Goal: Transaction & Acquisition: Purchase product/service

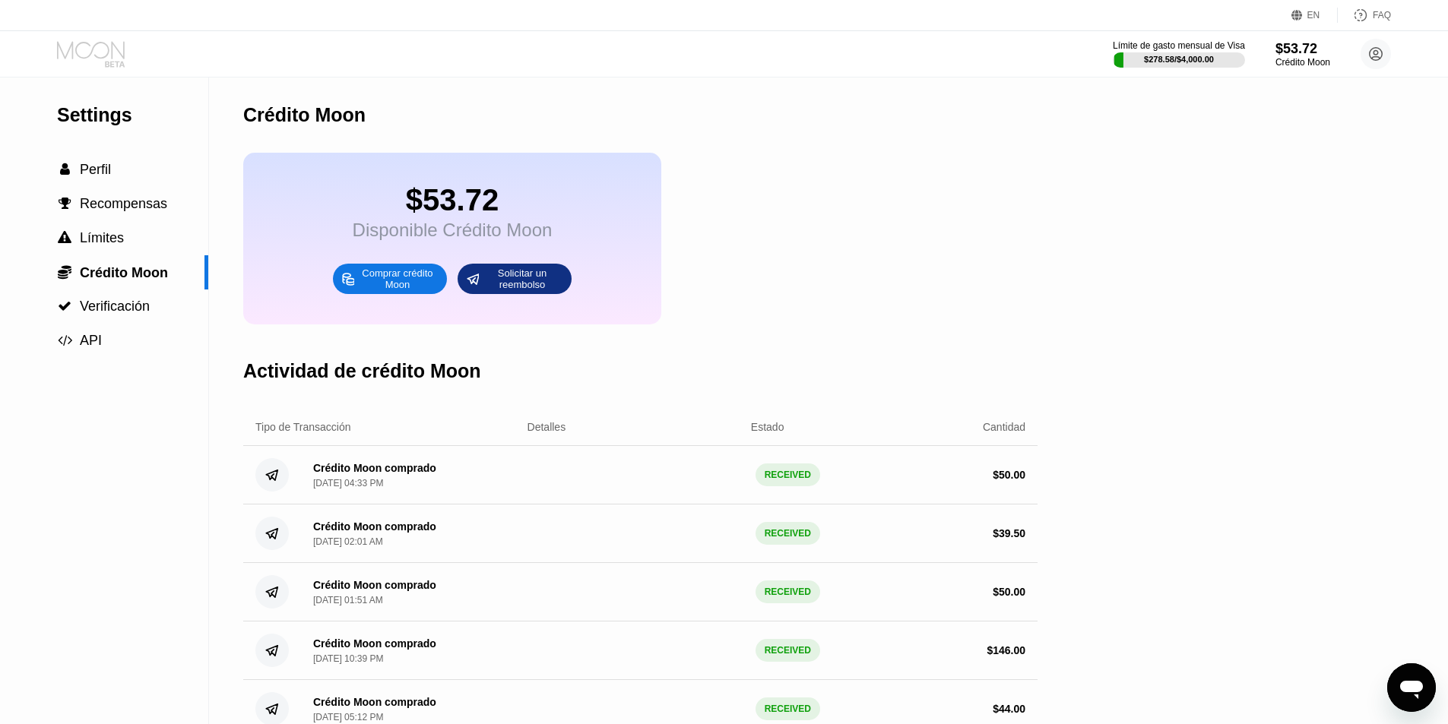
click at [100, 52] on icon at bounding box center [92, 54] width 71 height 27
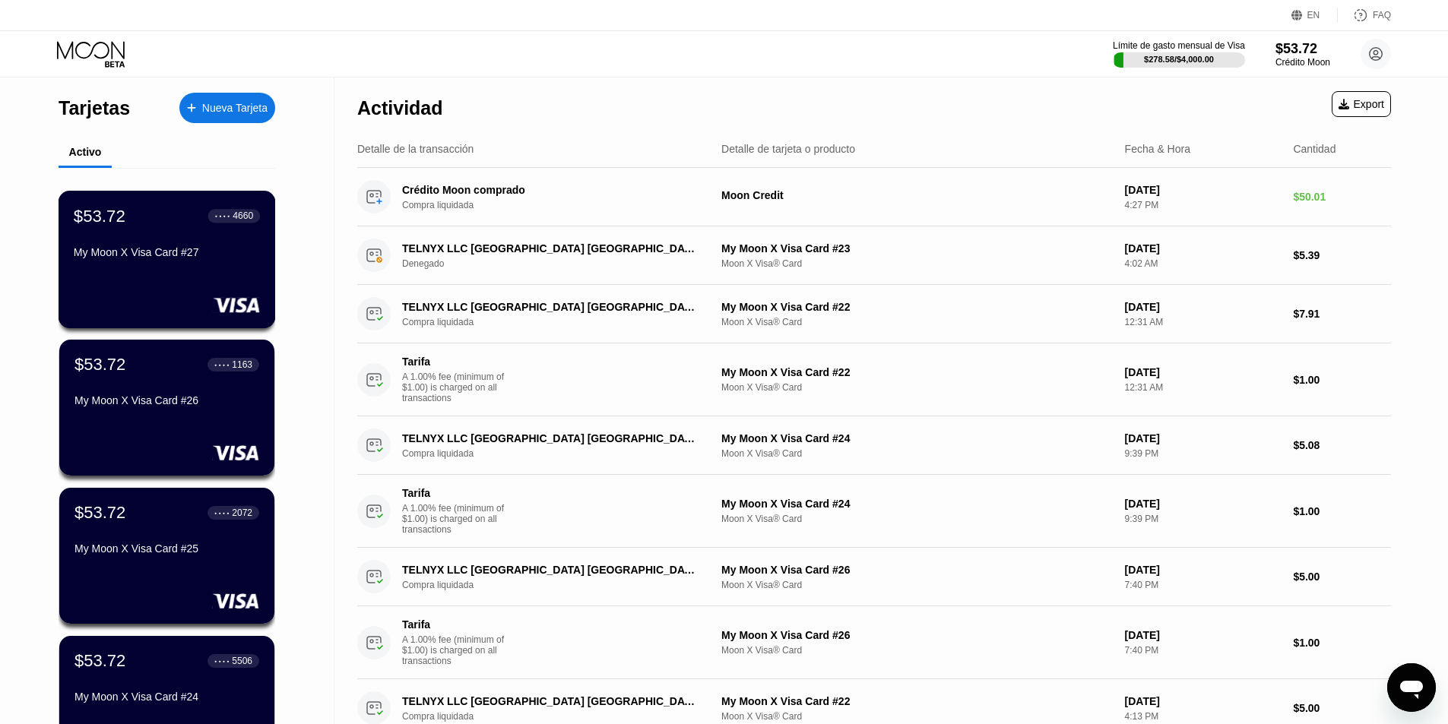
click at [89, 255] on div "My Moon X Visa Card #27" at bounding box center [167, 252] width 186 height 12
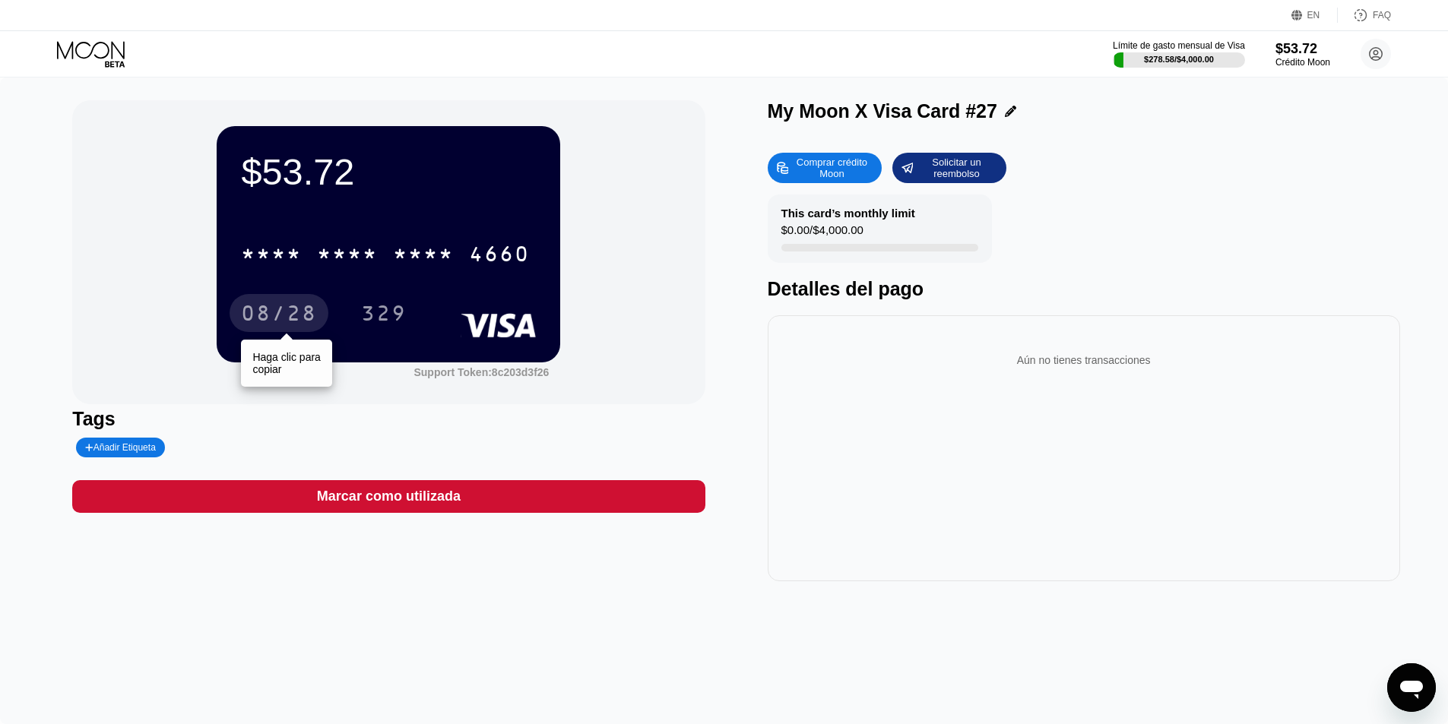
click at [266, 317] on div "08/28" at bounding box center [279, 315] width 76 height 24
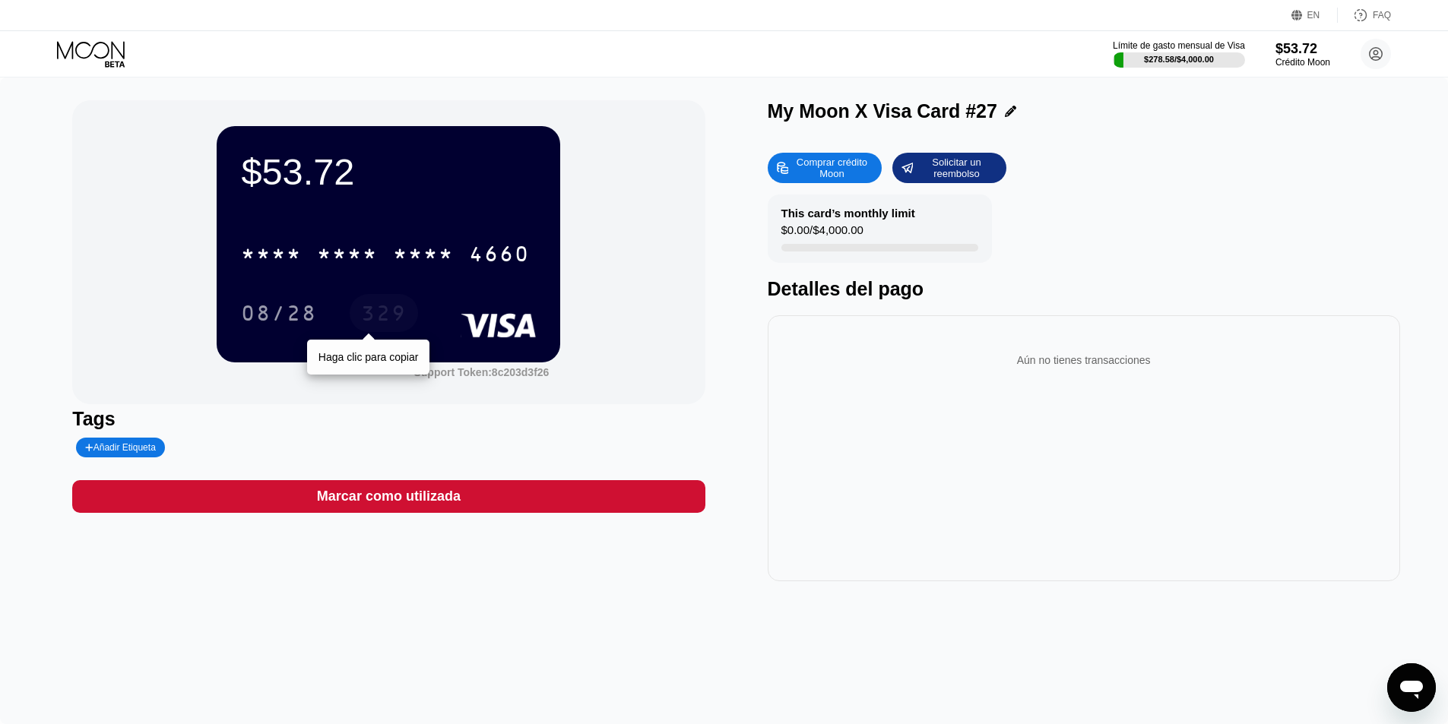
click at [373, 319] on div "329" at bounding box center [384, 315] width 46 height 24
click at [79, 49] on icon at bounding box center [92, 54] width 71 height 27
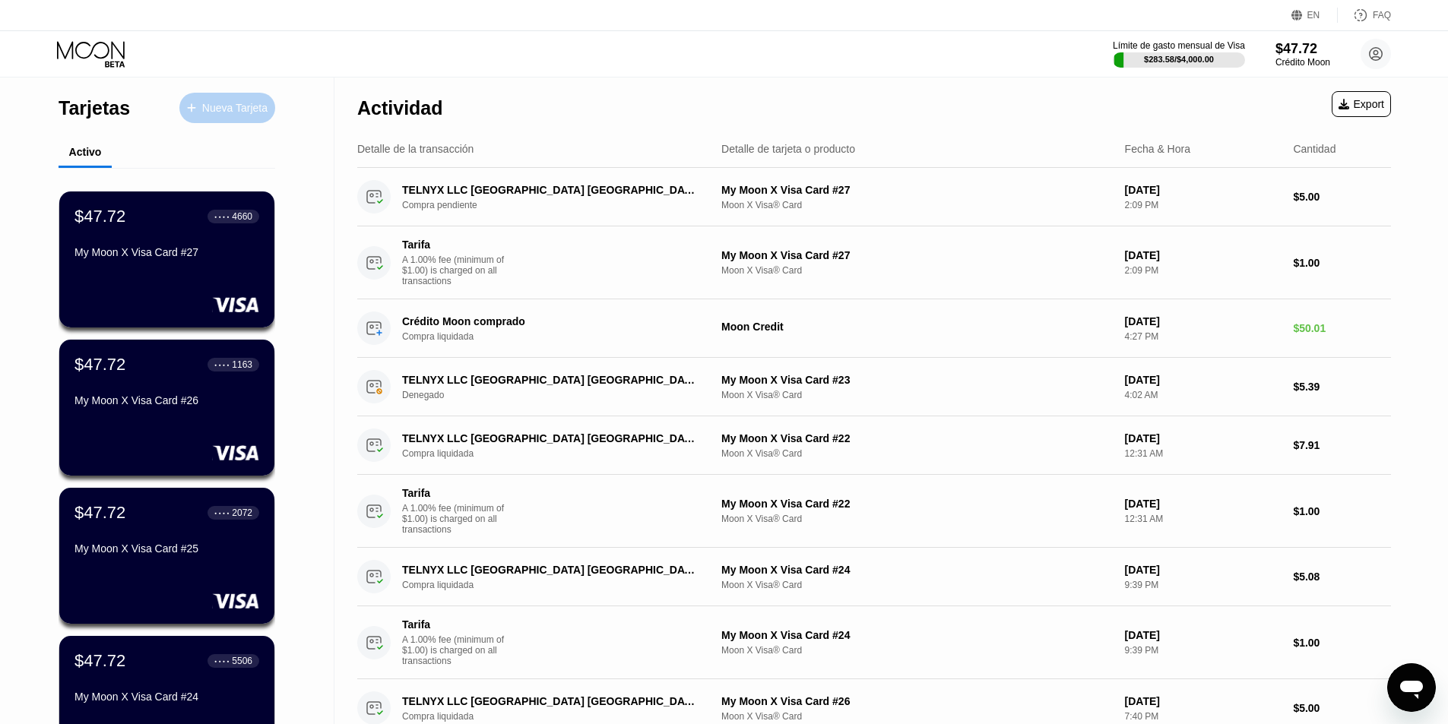
click at [229, 116] on div "Nueva Tarjeta" at bounding box center [227, 108] width 96 height 30
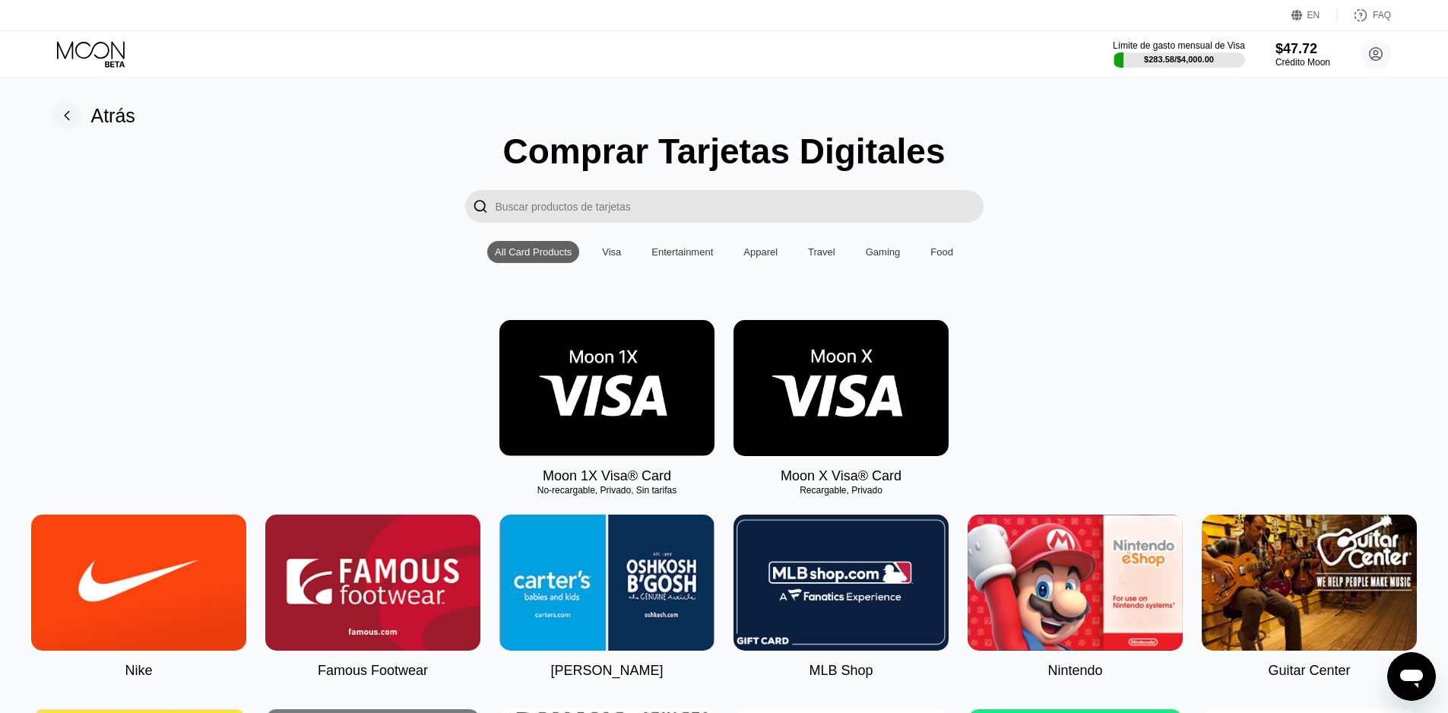
click at [830, 433] on img at bounding box center [840, 388] width 215 height 136
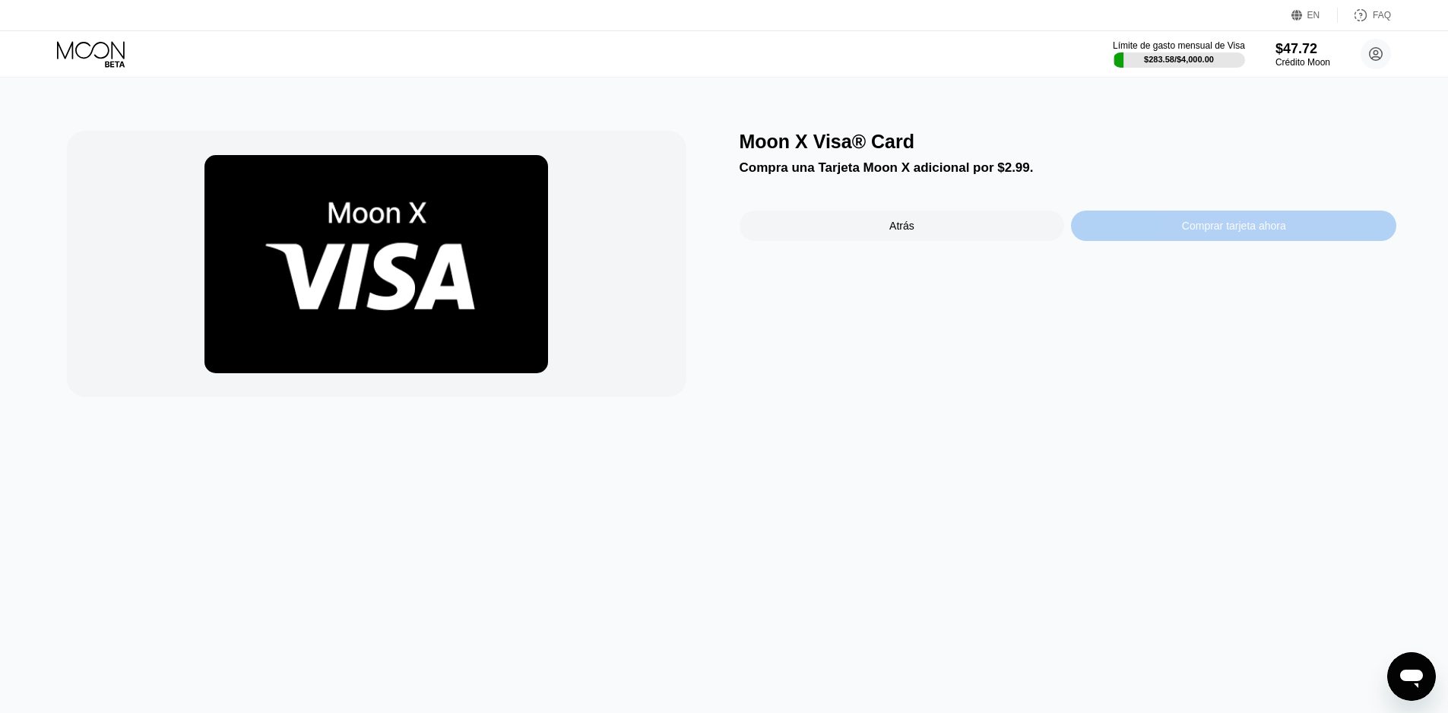
click at [1171, 236] on div "Comprar tarjeta ahora" at bounding box center [1233, 226] width 325 height 30
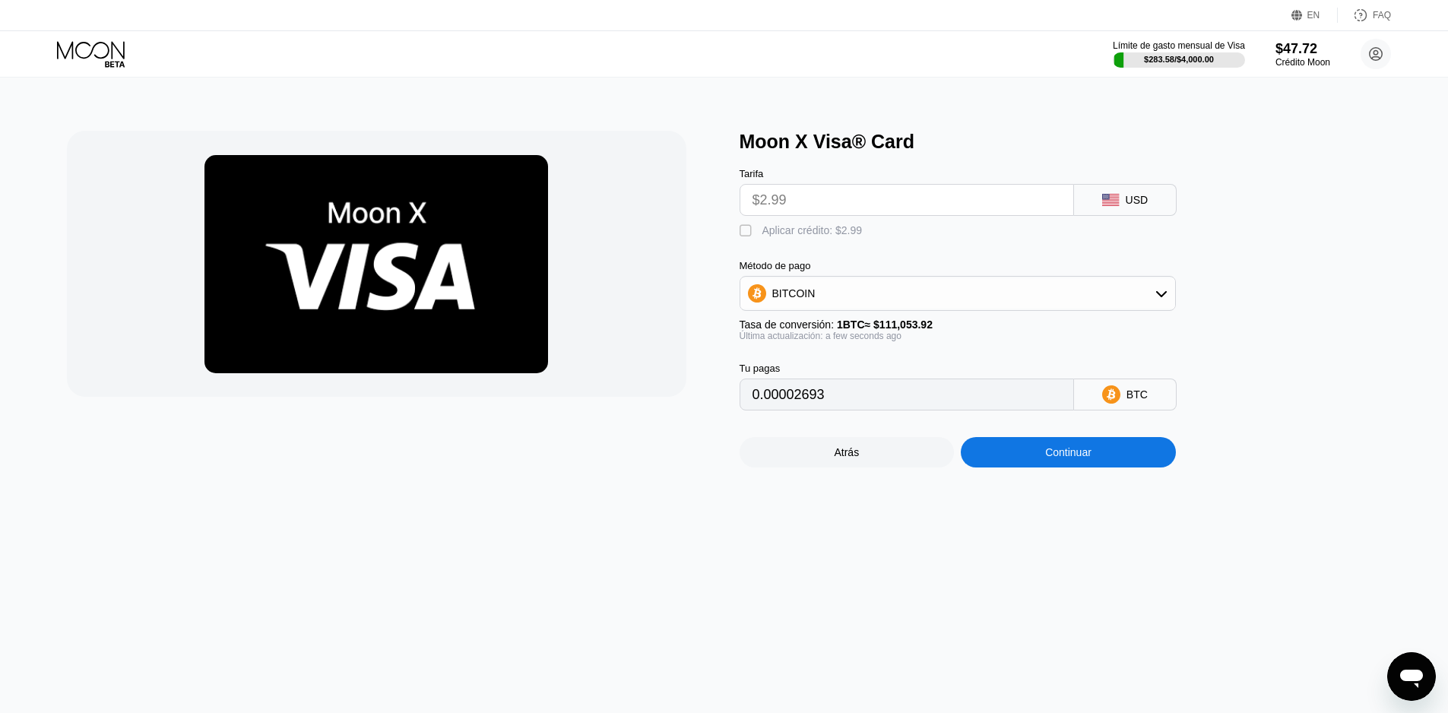
click at [743, 239] on div "" at bounding box center [747, 230] width 15 height 15
type input "0"
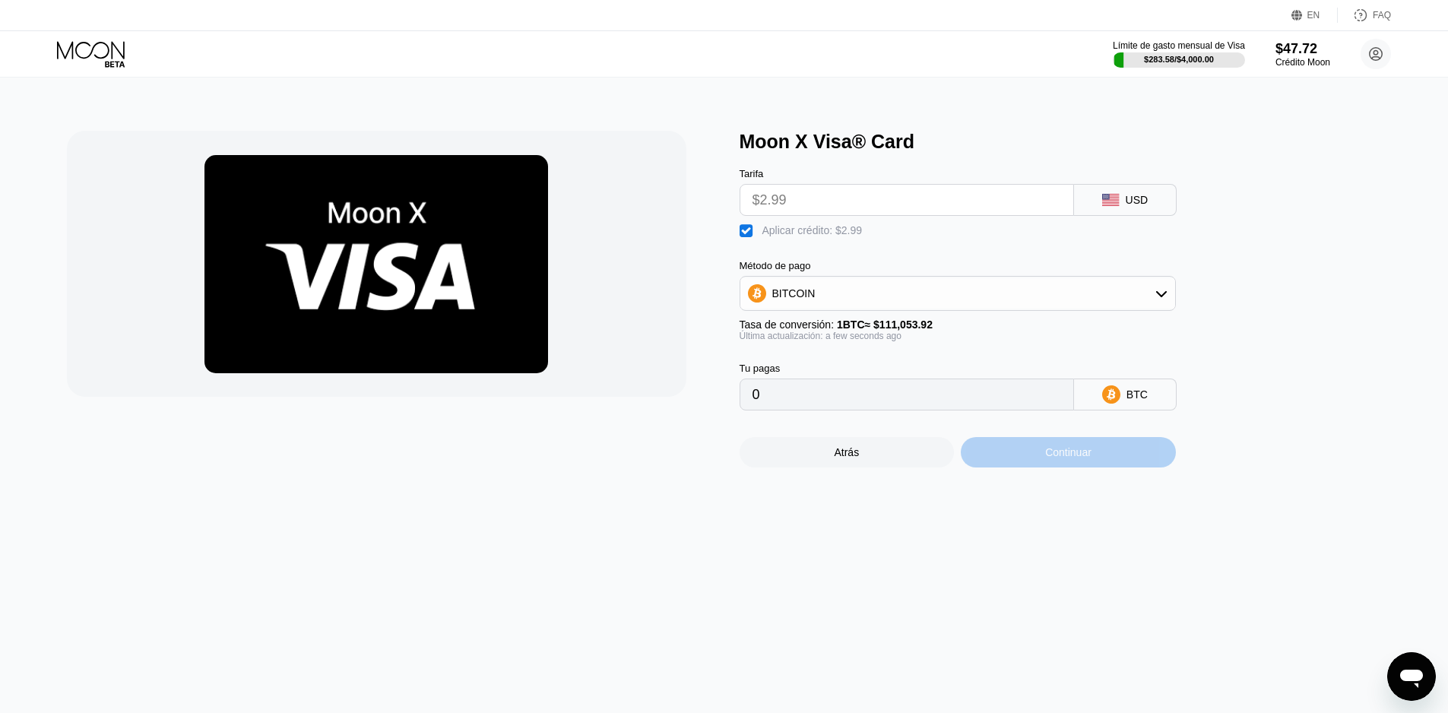
click at [1015, 464] on div "Continuar" at bounding box center [1068, 452] width 215 height 30
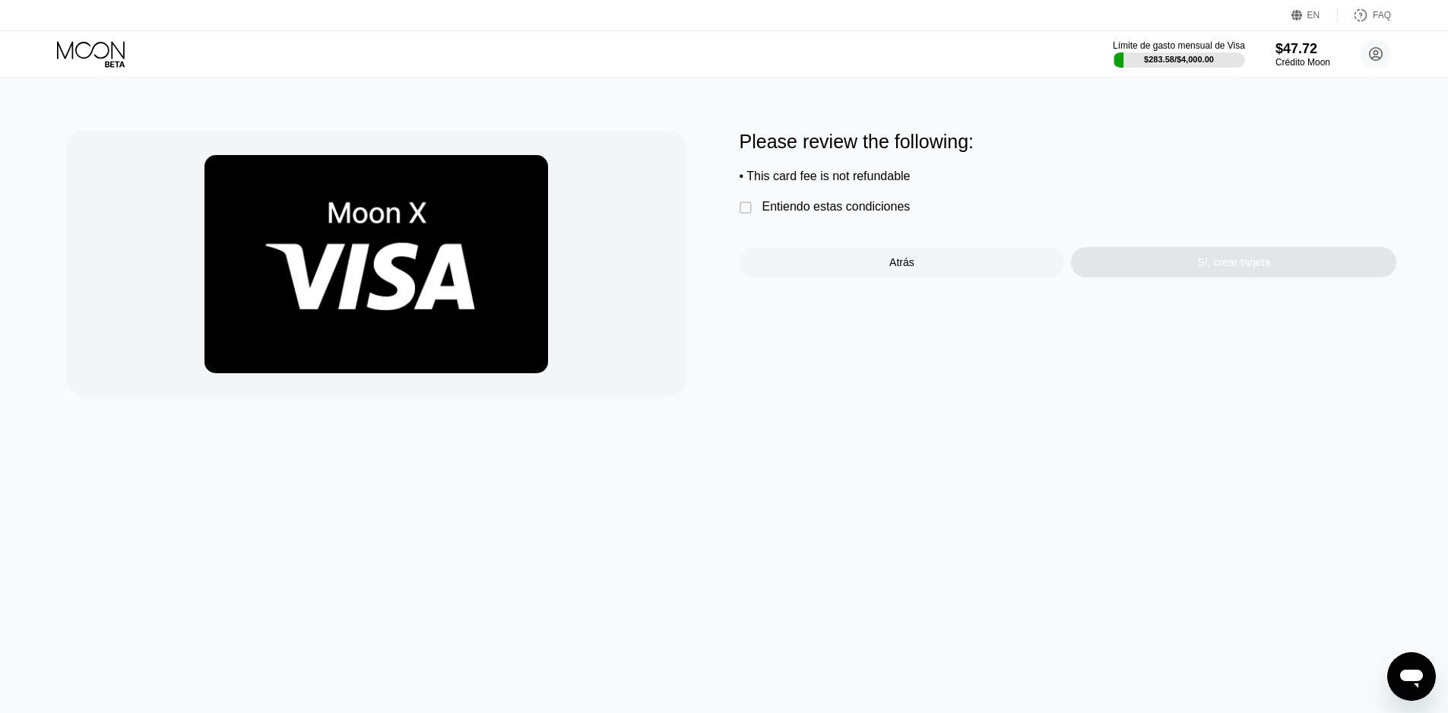
click at [879, 214] on div "Entiendo estas condiciones" at bounding box center [836, 207] width 148 height 14
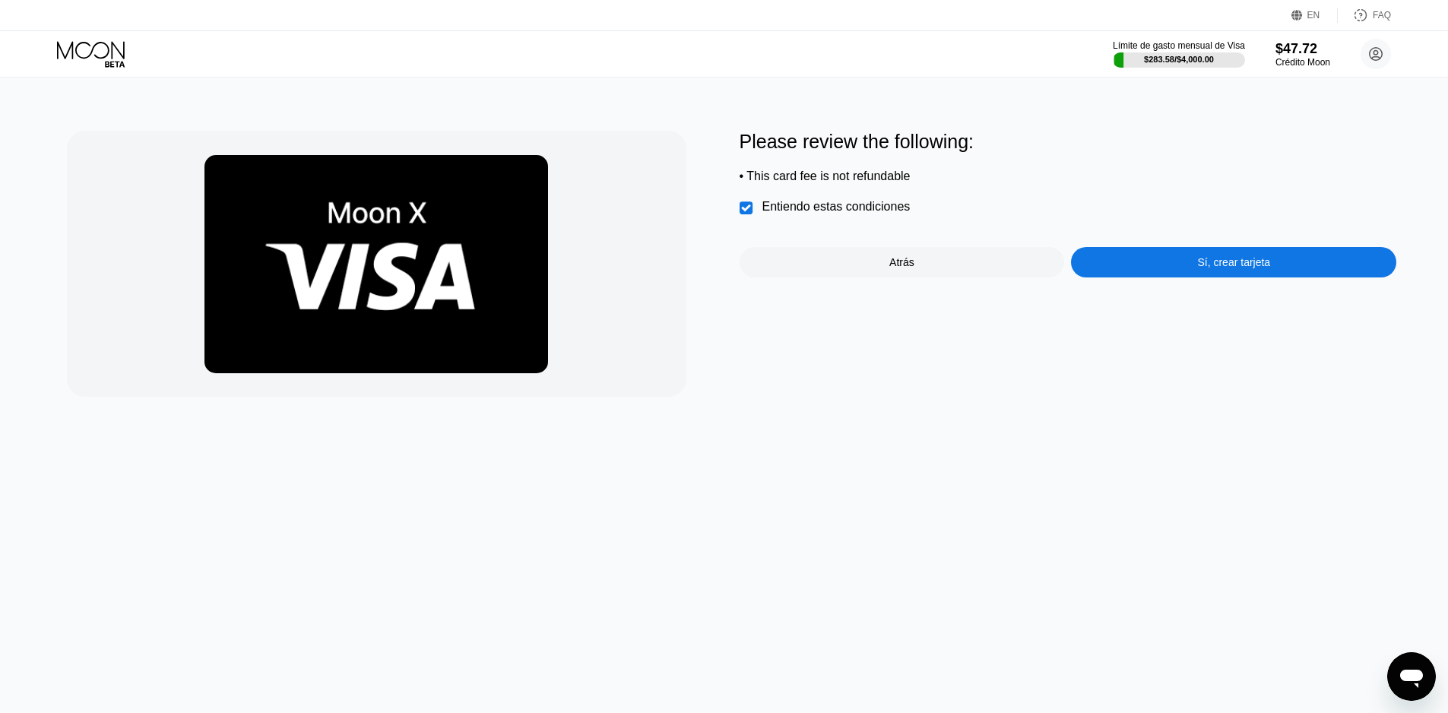
click at [1167, 254] on div "Please review the following: • This card fee is not refundable  Entiendo estas…" at bounding box center [1068, 204] width 657 height 147
click at [1171, 263] on div "Sí, crear tarjeta" at bounding box center [1233, 262] width 325 height 30
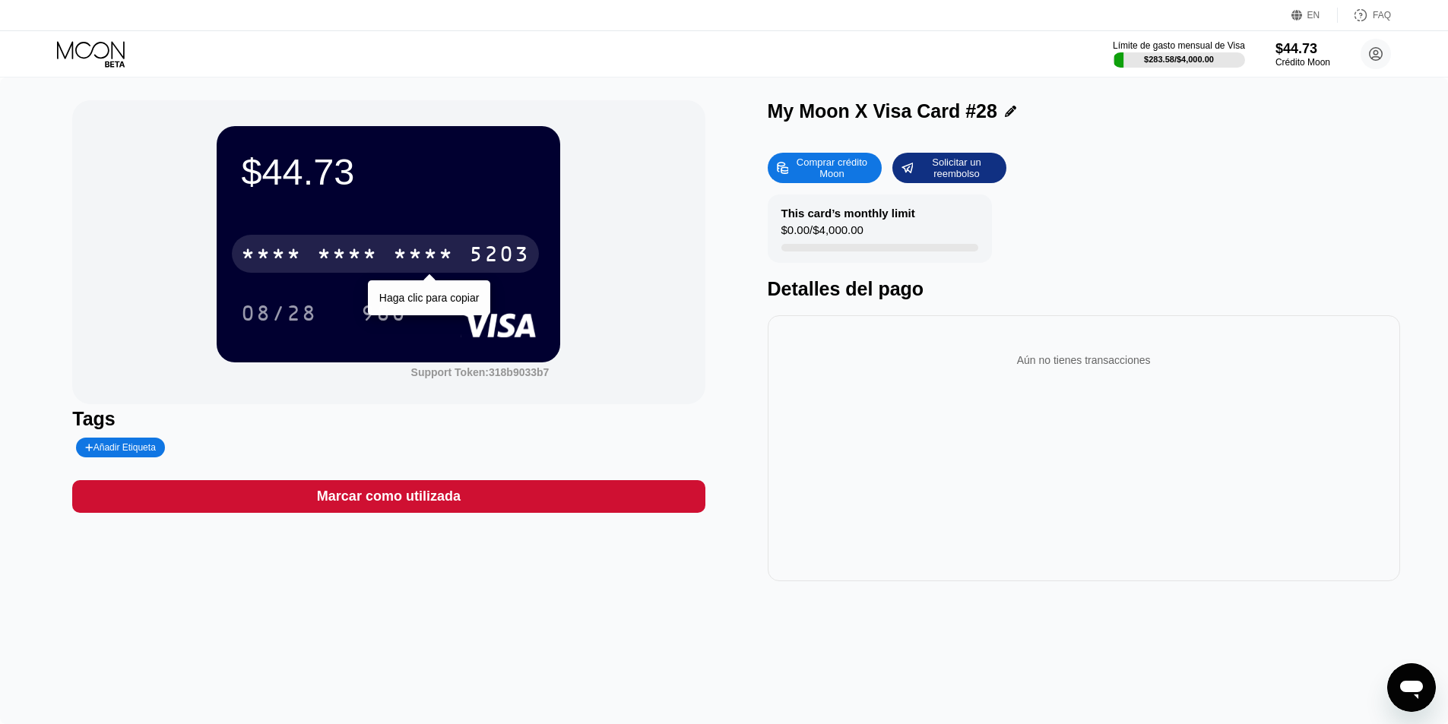
click at [416, 249] on div "* * * *" at bounding box center [423, 256] width 61 height 24
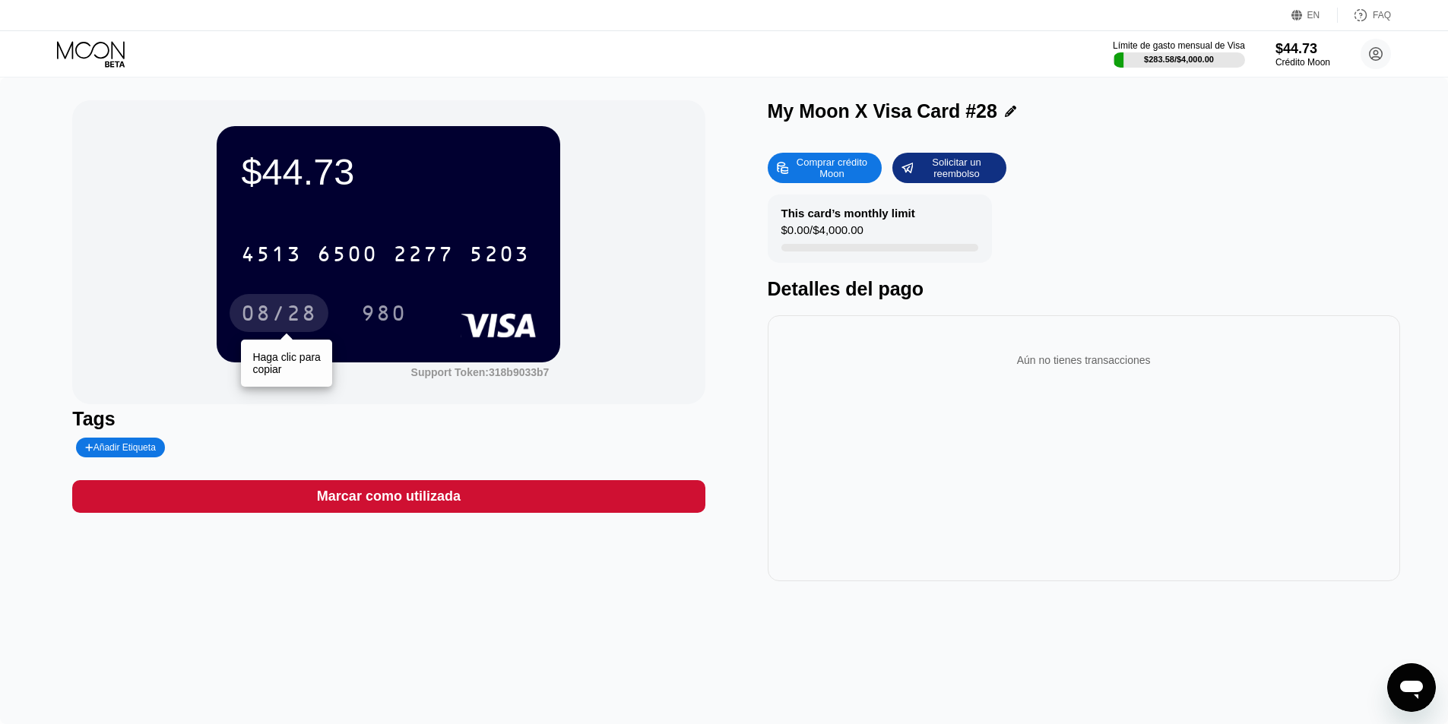
click at [290, 325] on div "08/28" at bounding box center [279, 315] width 76 height 24
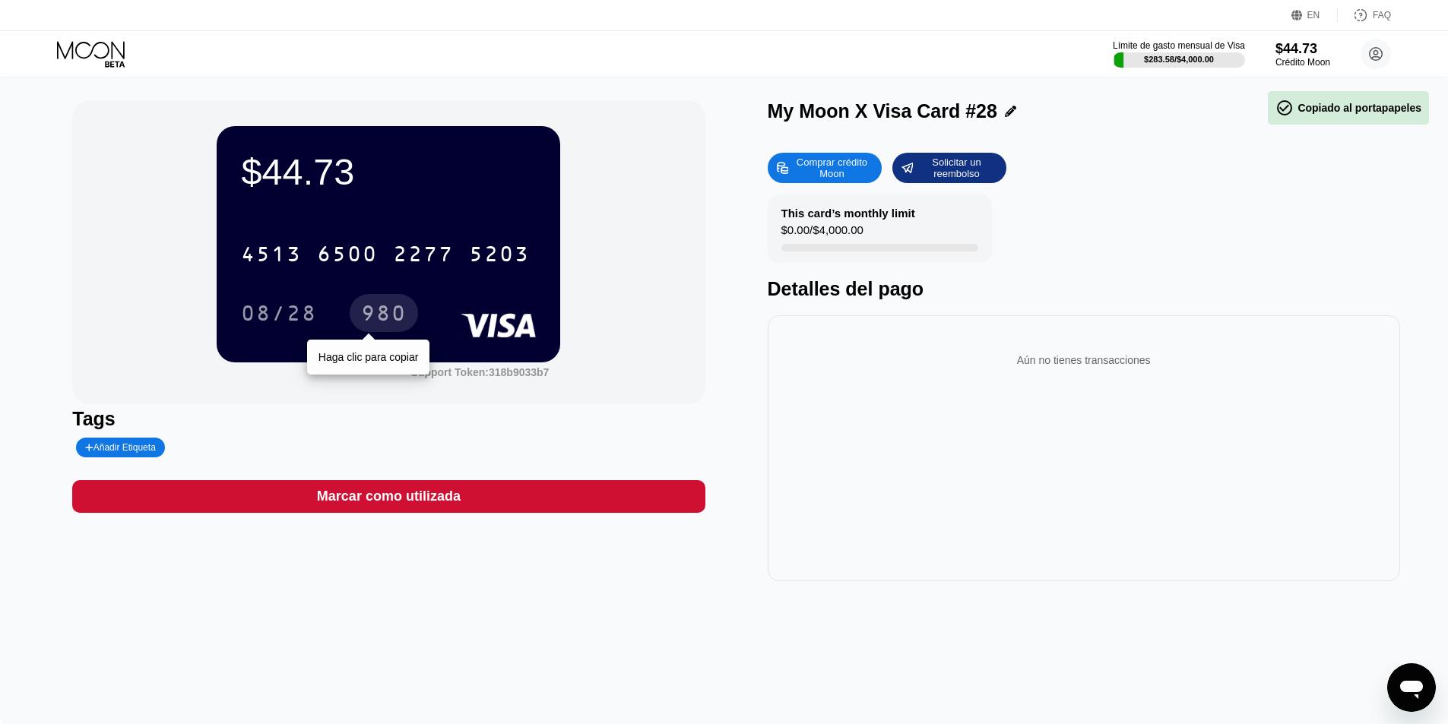
click at [391, 326] on div "980" at bounding box center [384, 315] width 46 height 24
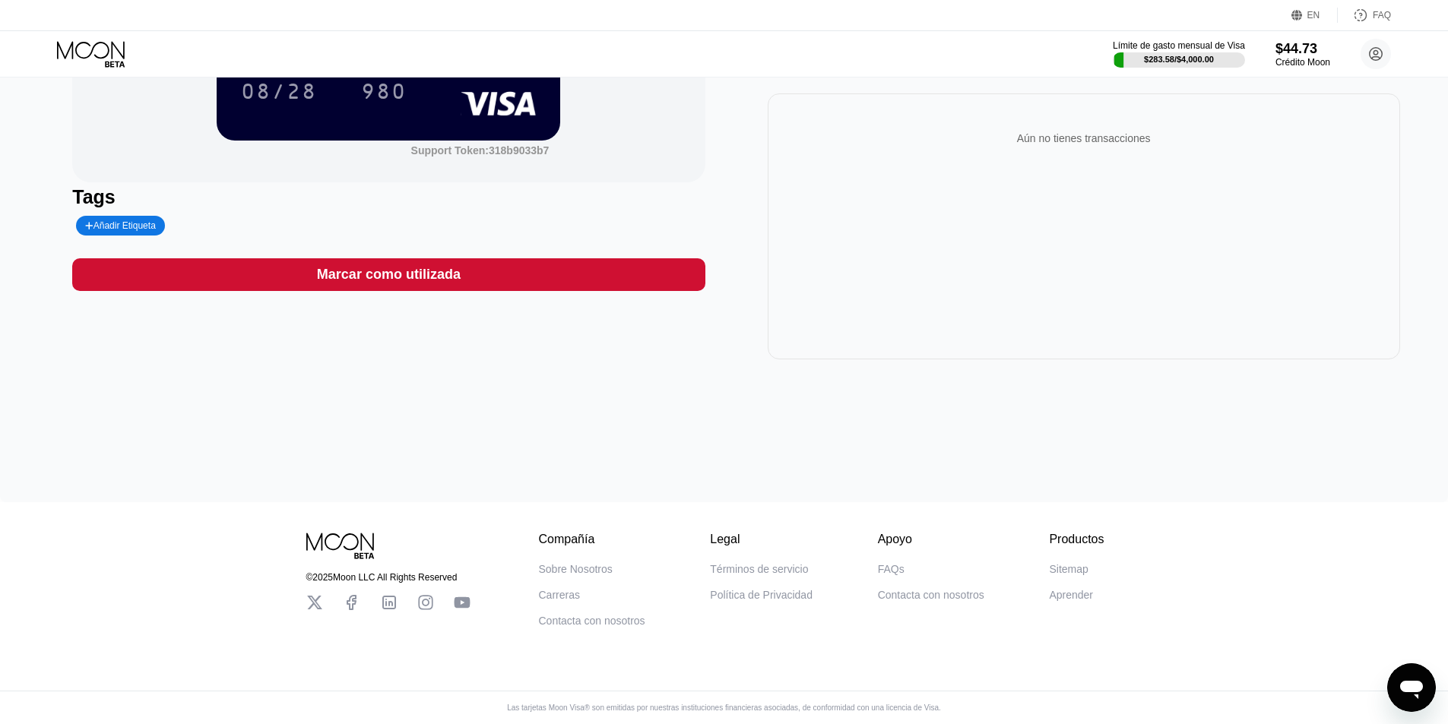
scroll to position [233, 0]
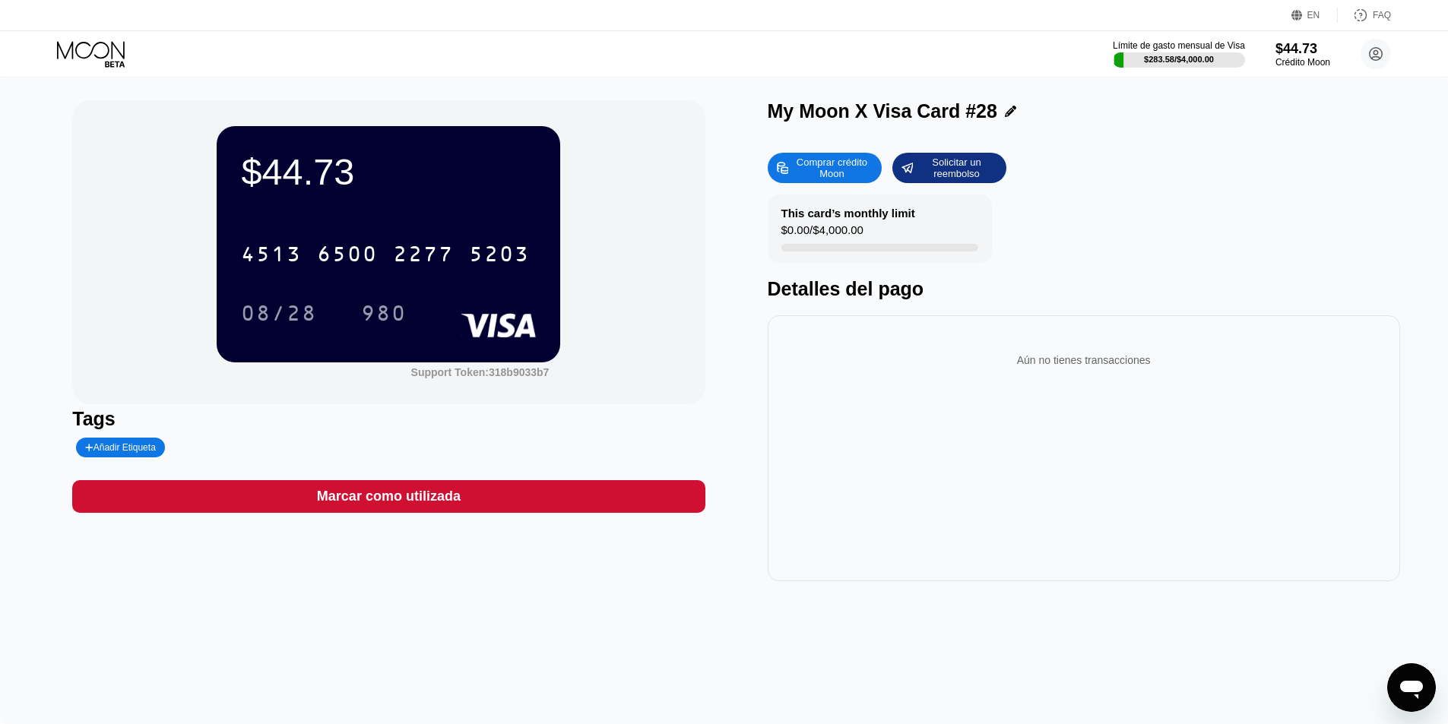
click at [98, 60] on icon at bounding box center [92, 54] width 71 height 27
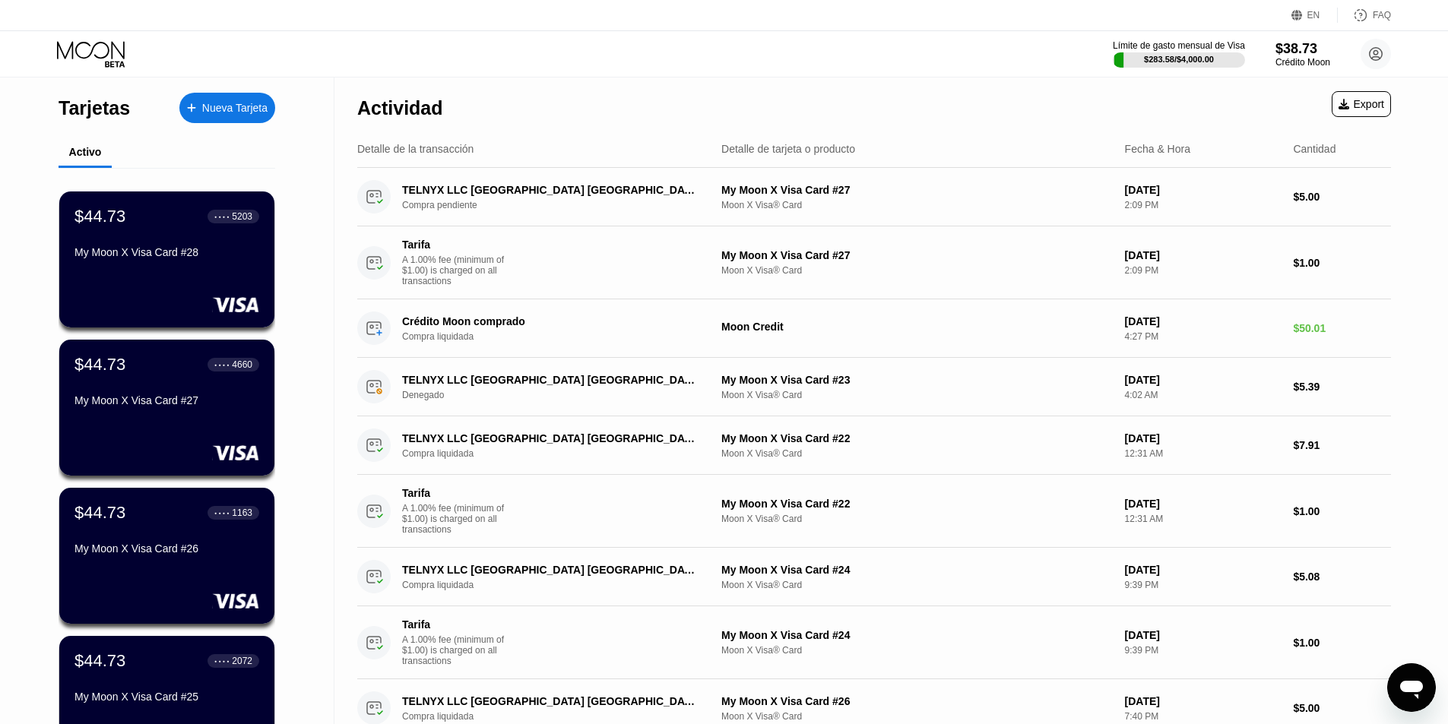
click at [224, 99] on div "Nueva Tarjeta" at bounding box center [227, 108] width 96 height 30
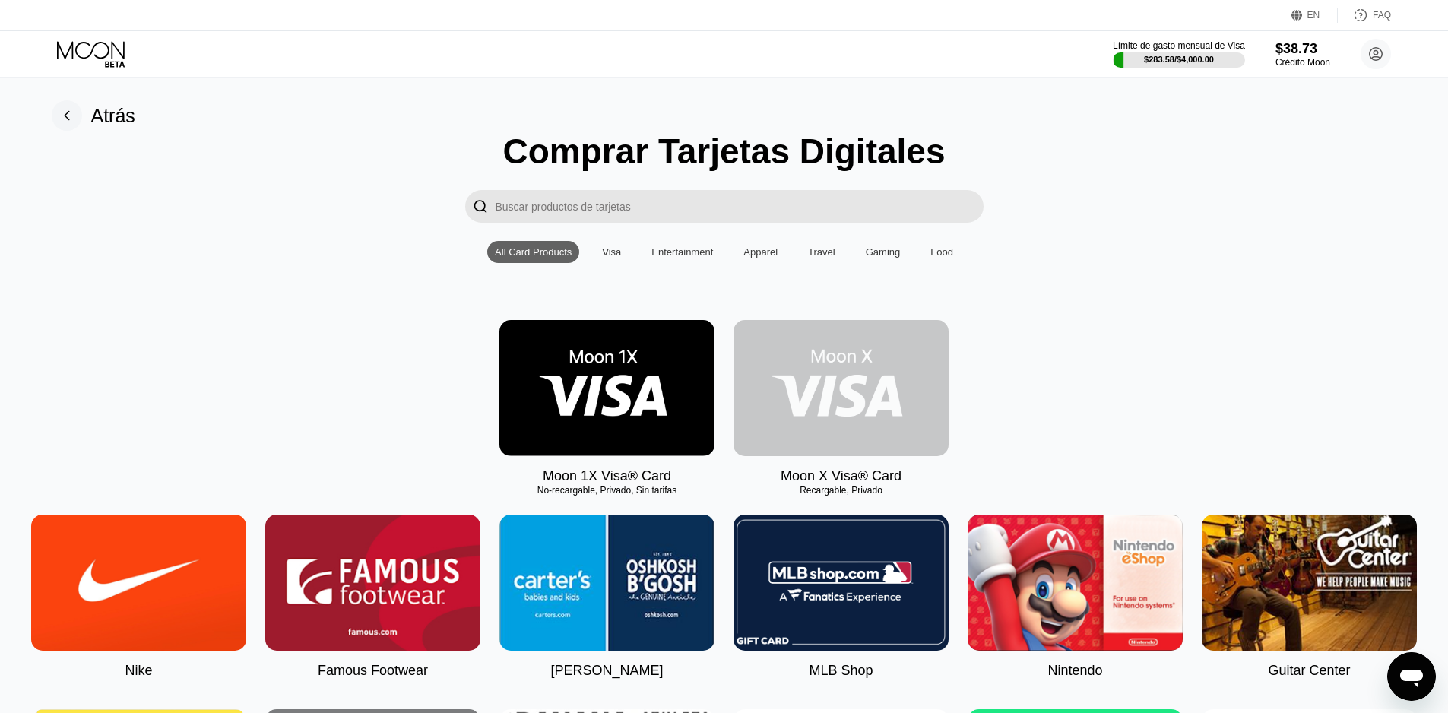
click at [851, 407] on img at bounding box center [840, 388] width 215 height 136
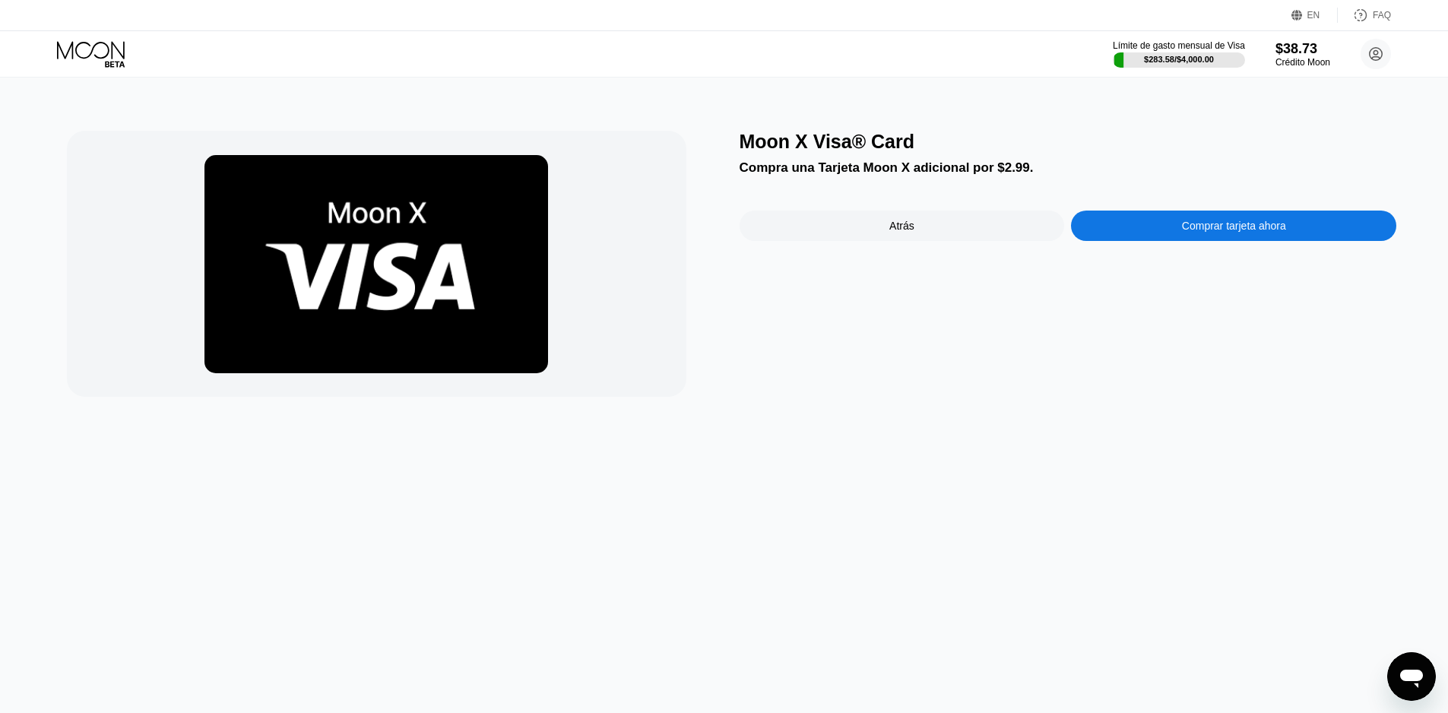
click at [1253, 210] on div "Moon X Visa® Card Compra una Tarjeta Moon X adicional por $2.99. Atrás Comprar …" at bounding box center [1068, 264] width 657 height 266
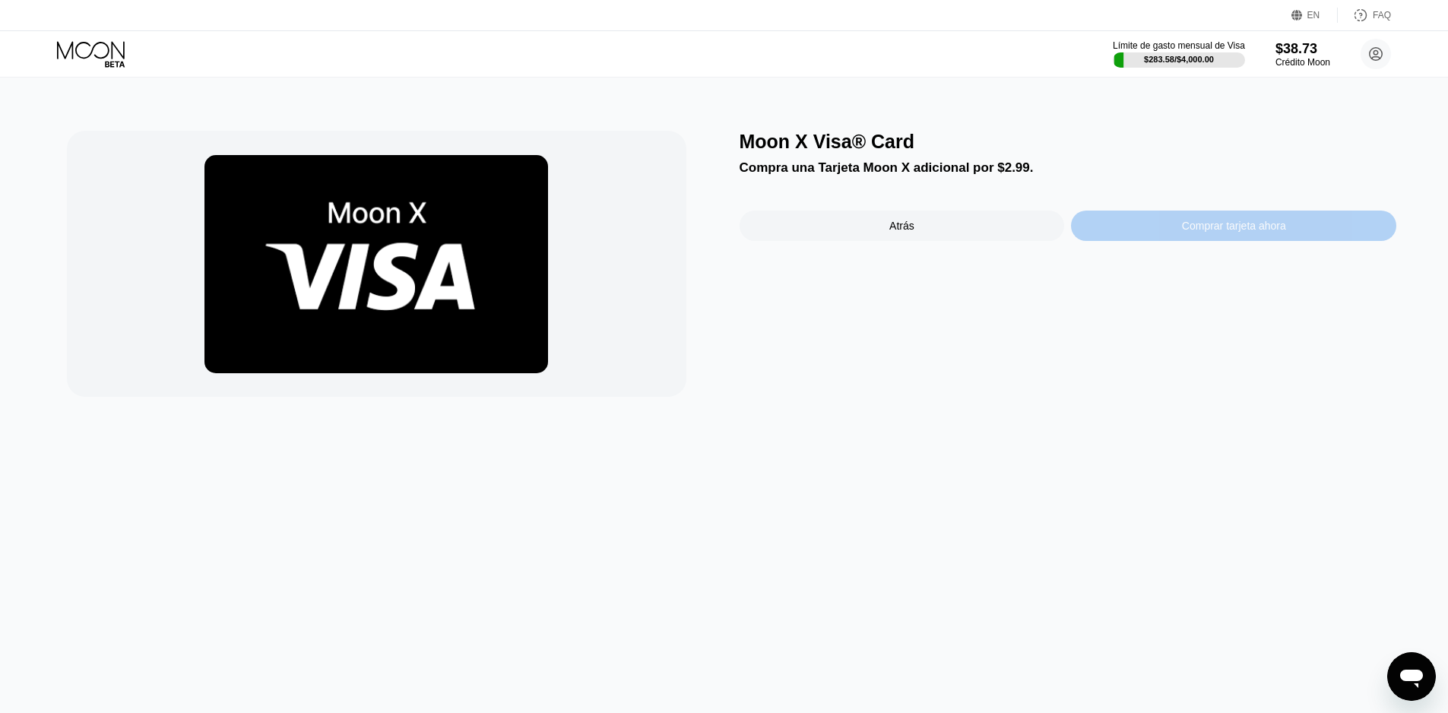
click at [1253, 223] on div "Comprar tarjeta ahora" at bounding box center [1234, 226] width 104 height 12
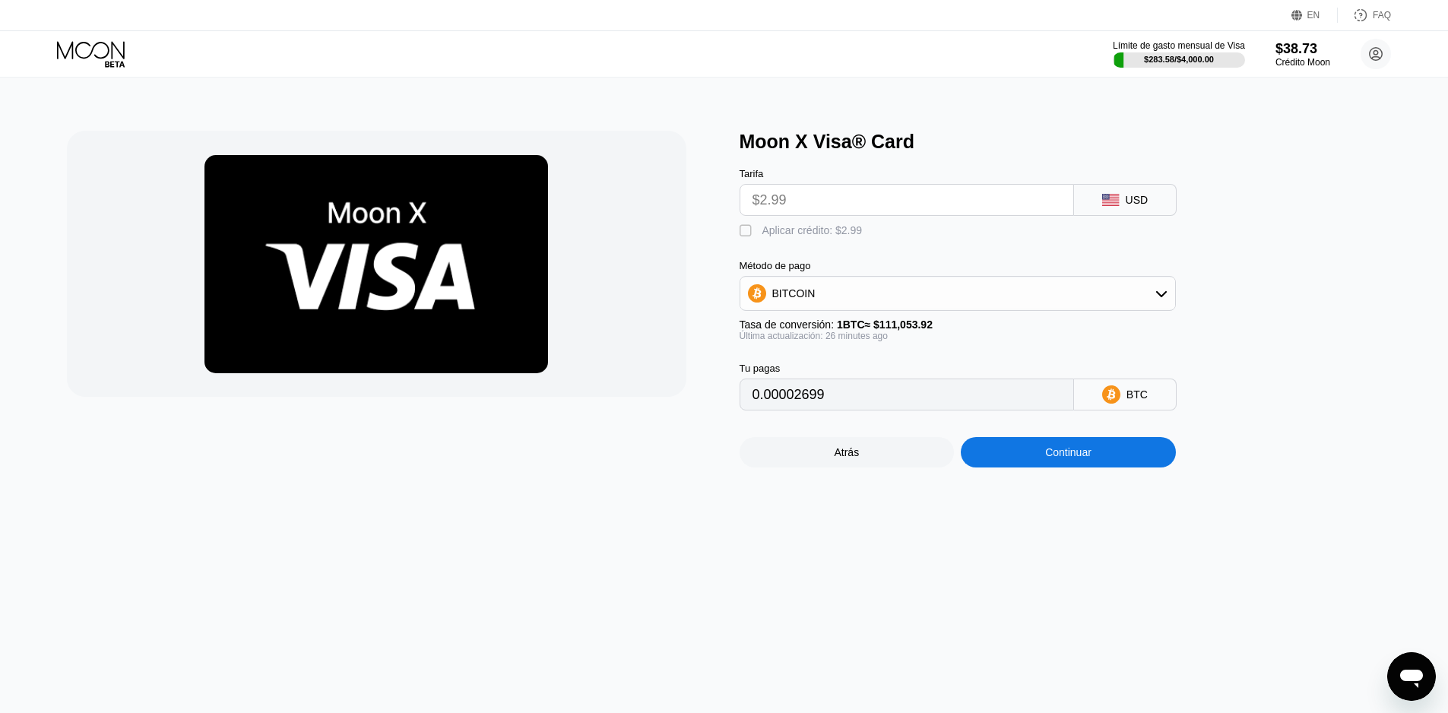
click at [732, 239] on div "Moon X Visa® Card Tarifa $2.99 USD  Aplicar crédito: $2.99 Método de pago BITC…" at bounding box center [724, 299] width 1315 height 337
click at [743, 239] on div "" at bounding box center [747, 230] width 15 height 15
type input "0"
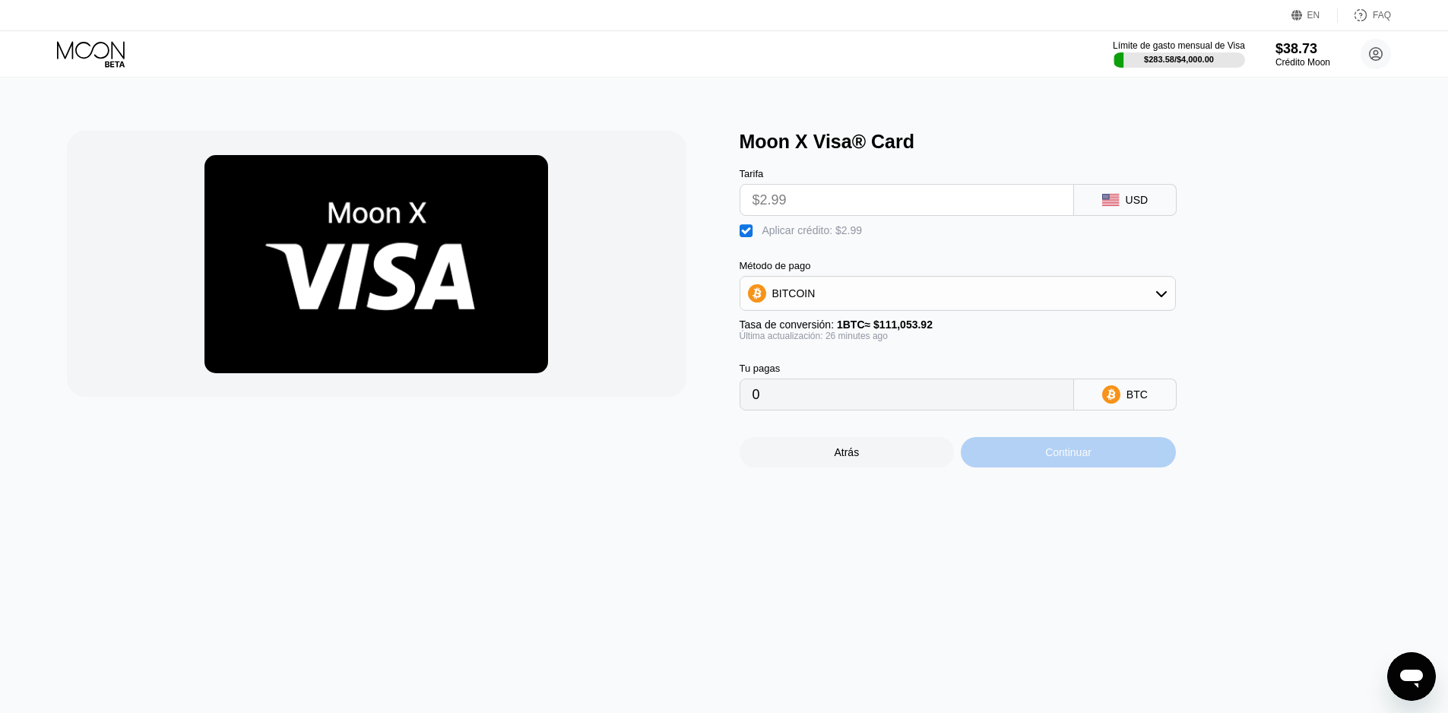
click at [1085, 458] on div "Continuar" at bounding box center [1068, 452] width 46 height 12
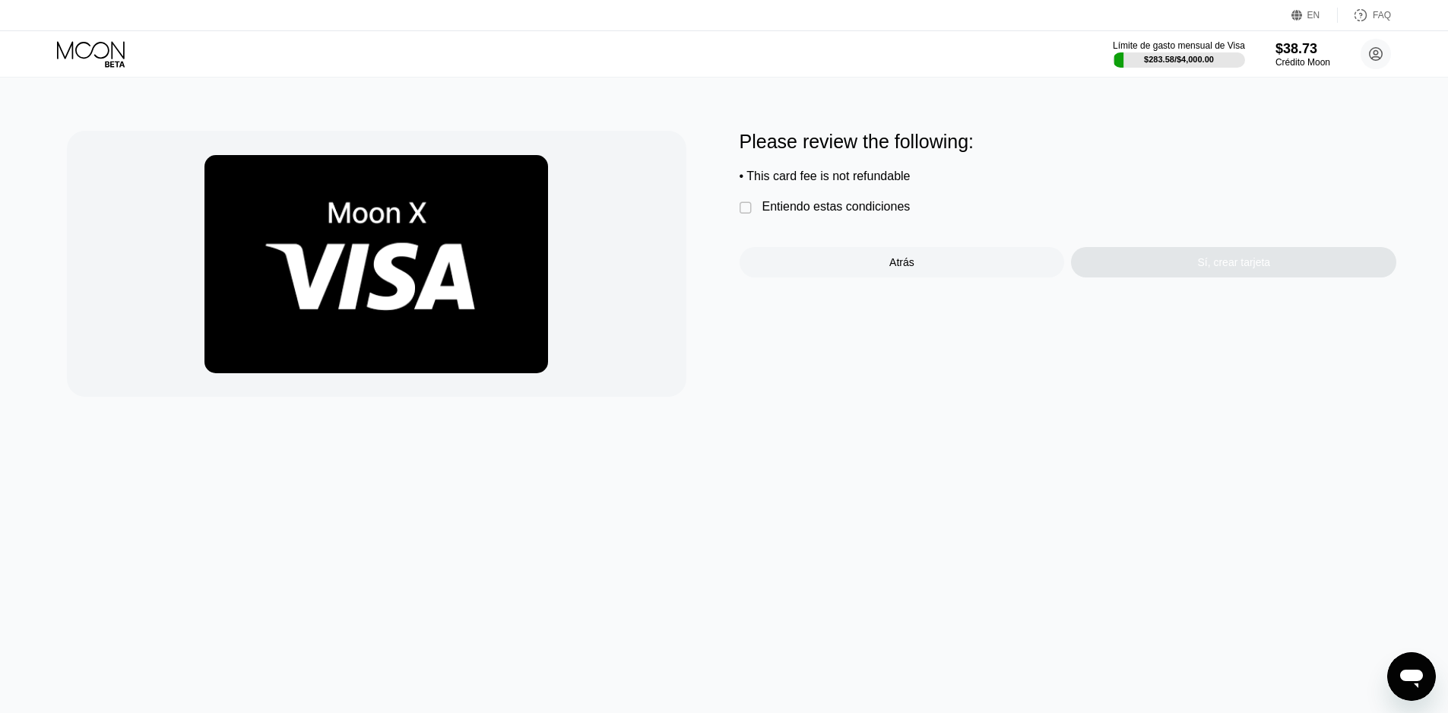
click at [869, 214] on div "Entiendo estas condiciones" at bounding box center [836, 207] width 148 height 14
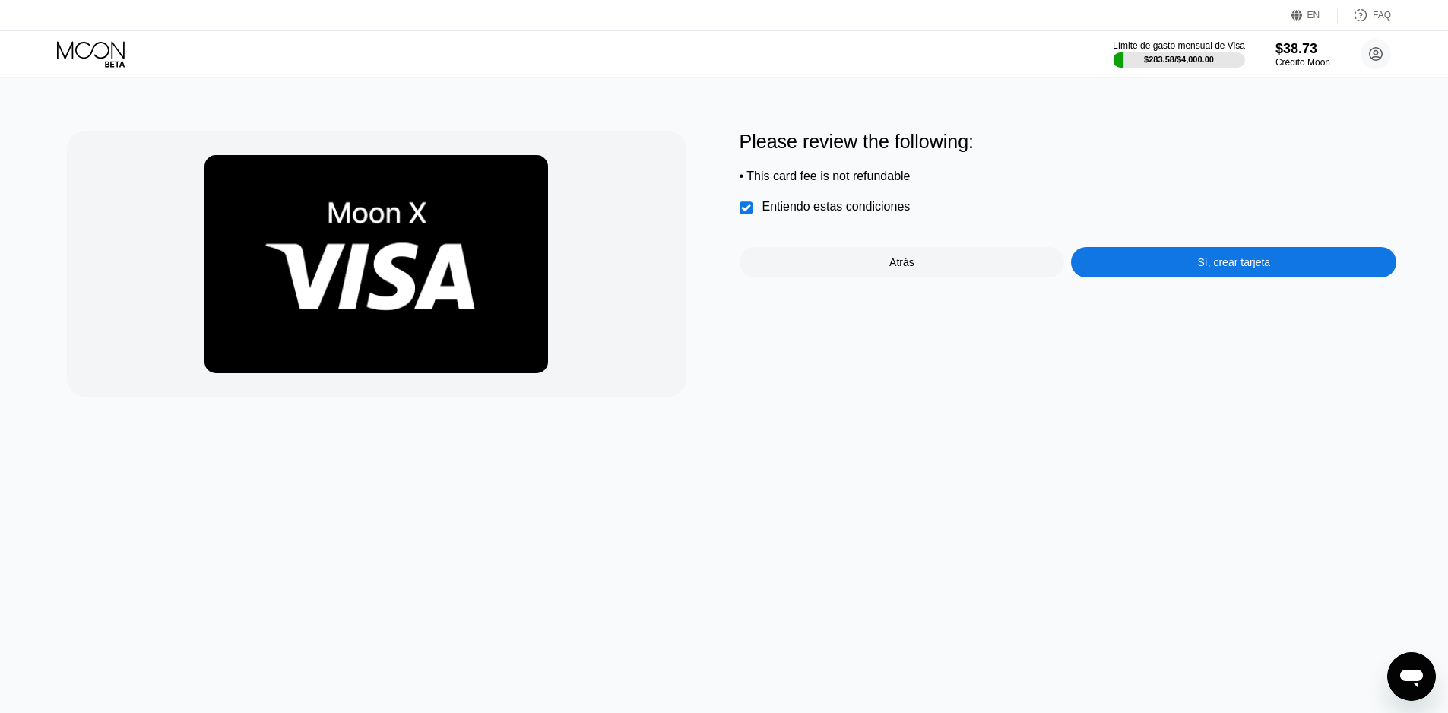
click at [1141, 231] on div "Please review the following: • This card fee is not refundable  Entiendo estas…" at bounding box center [1068, 204] width 657 height 147
click at [1166, 260] on div "Sí, crear tarjeta" at bounding box center [1233, 262] width 325 height 30
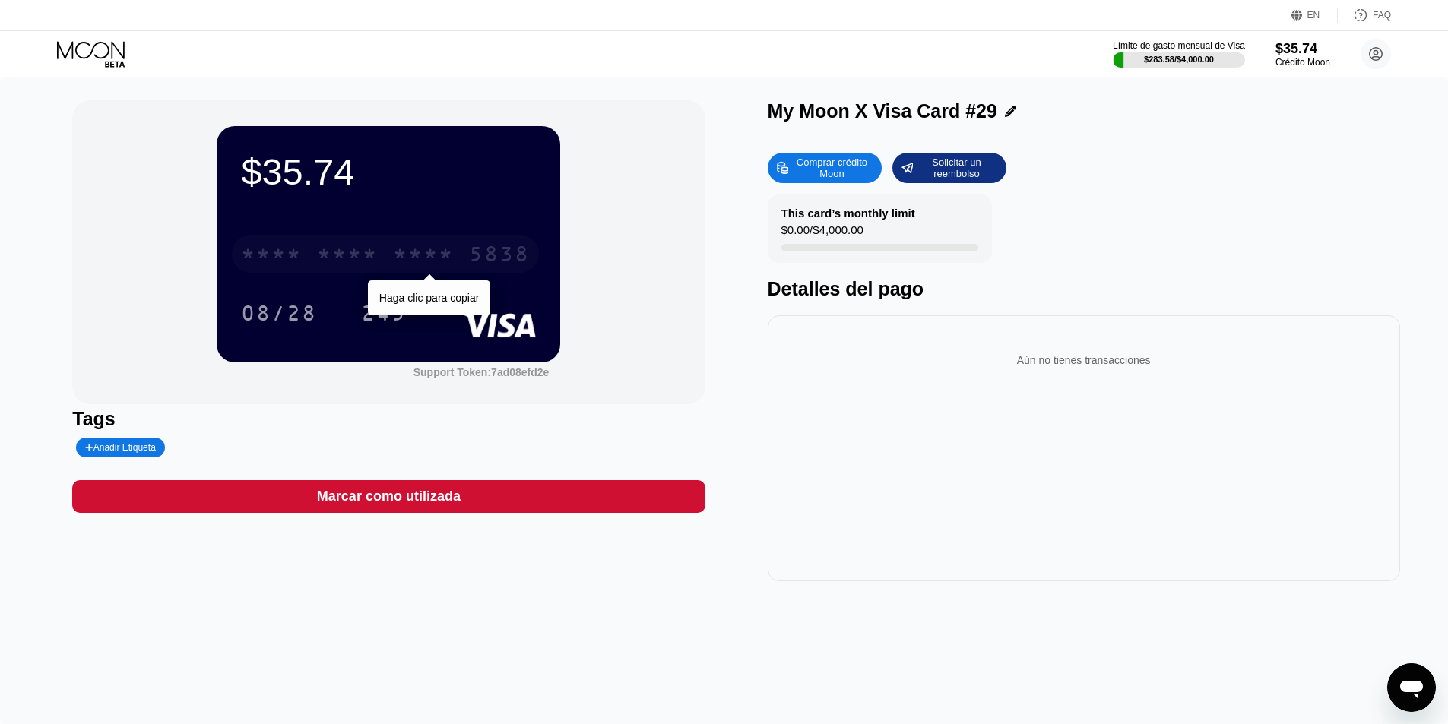
click at [396, 251] on div "* * * *" at bounding box center [423, 256] width 61 height 24
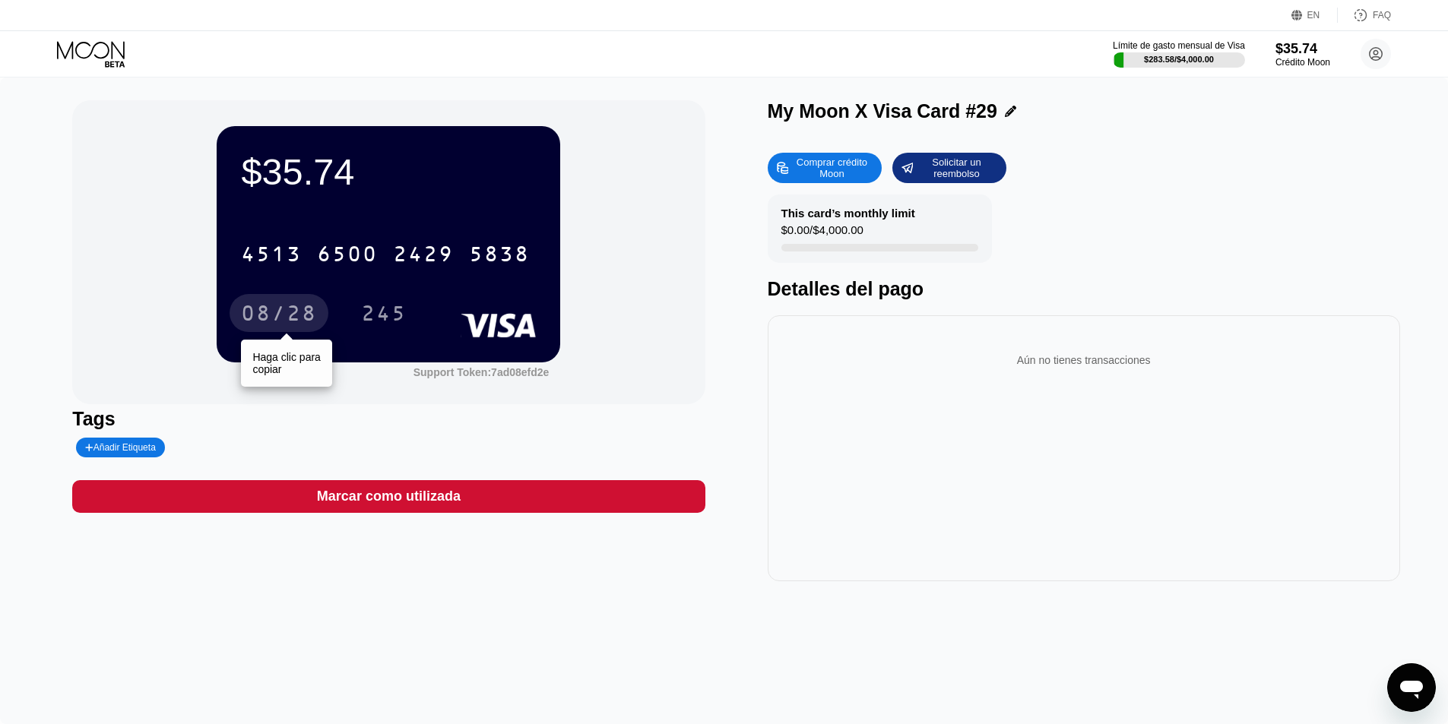
click at [278, 322] on div "08/28" at bounding box center [279, 315] width 76 height 24
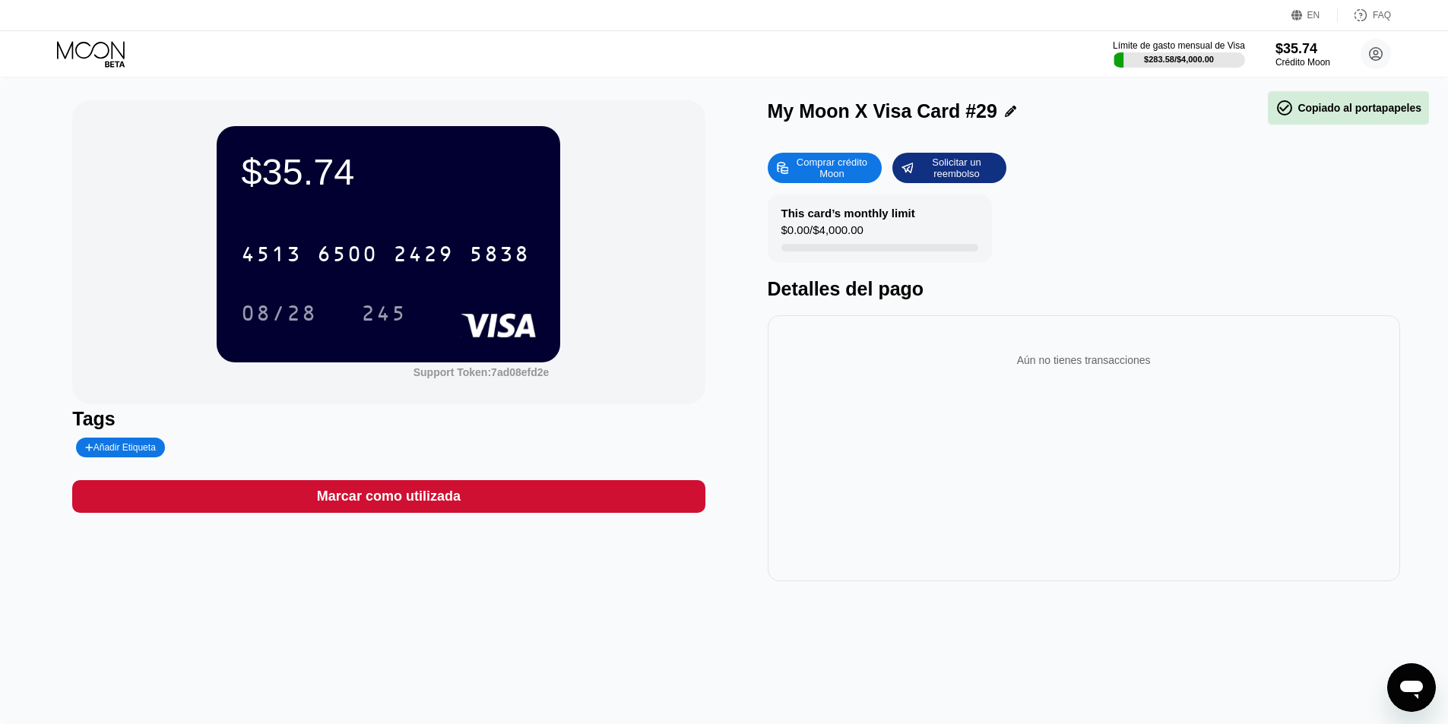
click at [386, 332] on div "245" at bounding box center [384, 313] width 68 height 38
